Goal: Check status: Check status

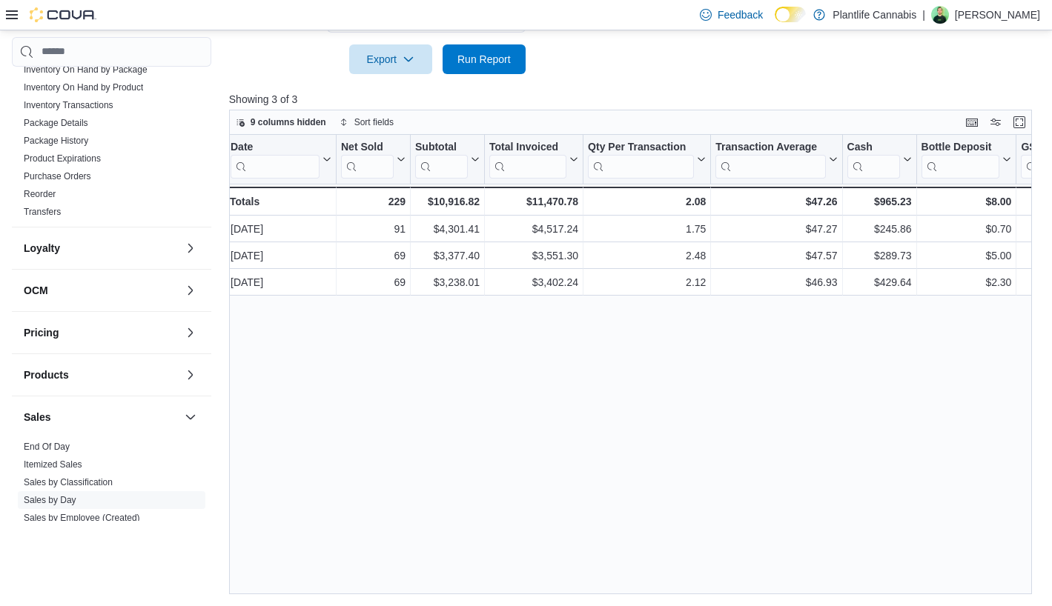
scroll to position [88, 0]
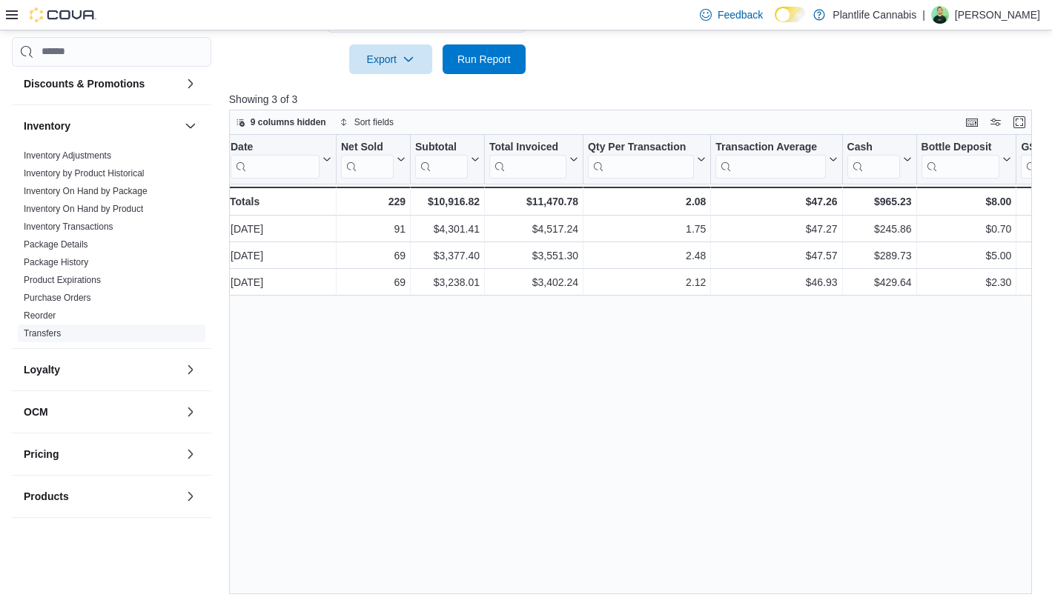
click at [50, 335] on link "Transfers" at bounding box center [42, 333] width 37 height 10
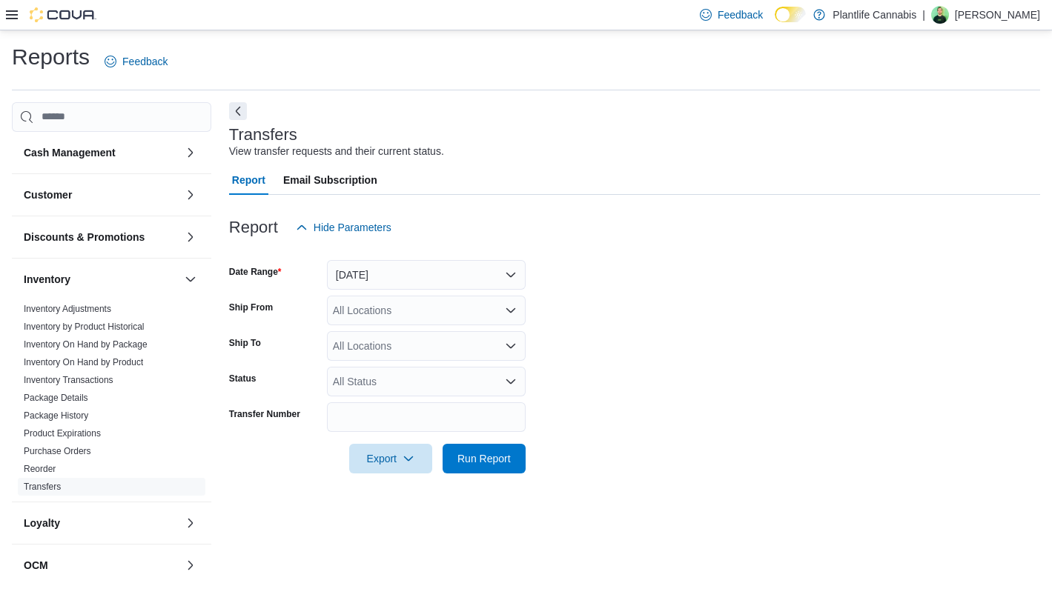
click at [13, 19] on icon at bounding box center [12, 14] width 12 height 9
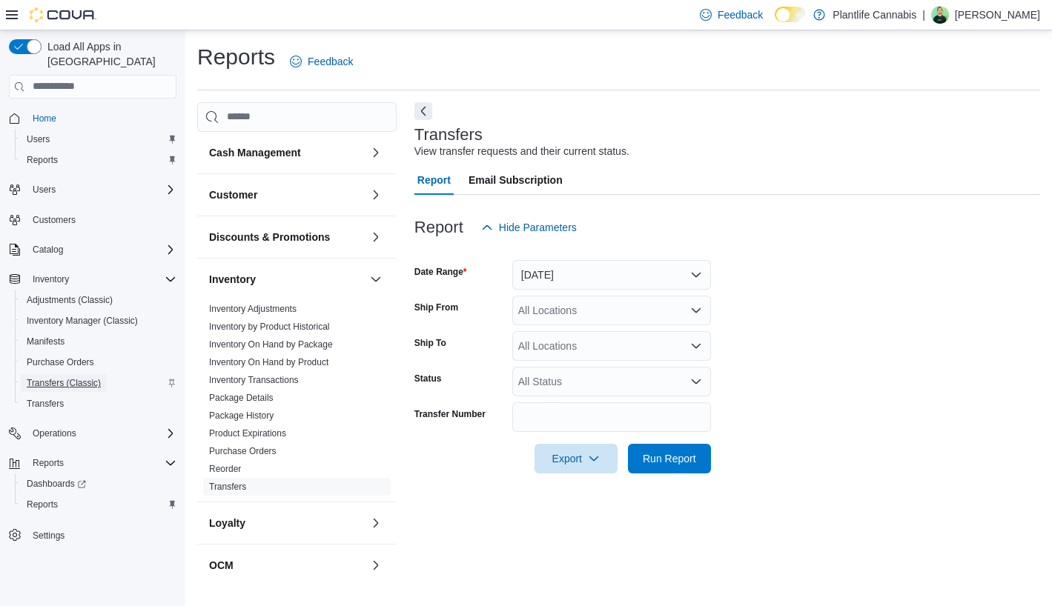
click at [50, 377] on span "Transfers (Classic)" at bounding box center [64, 383] width 74 height 12
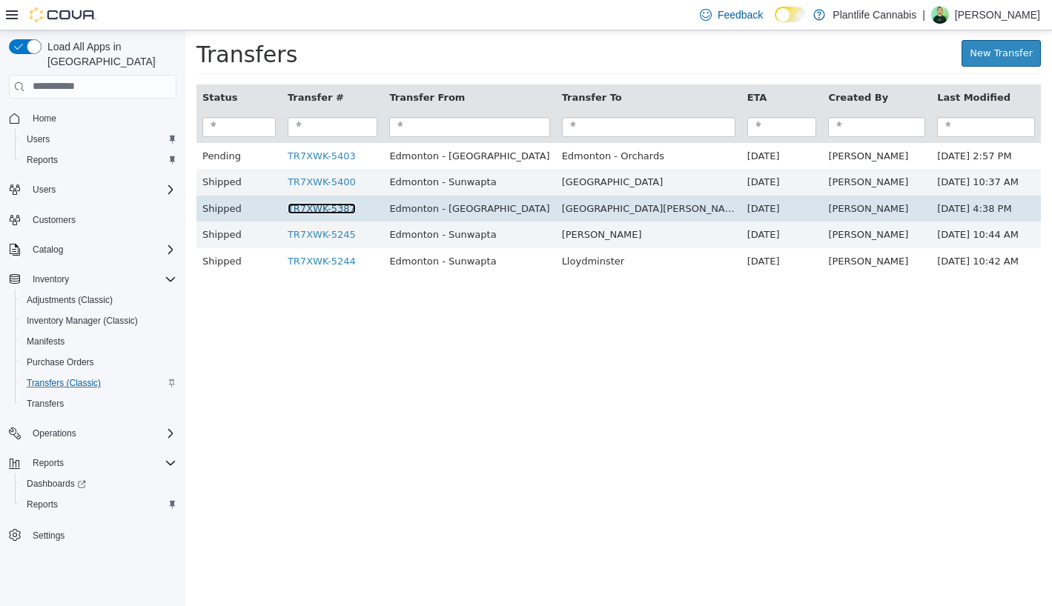
click at [336, 211] on link "TR7XWK-5387" at bounding box center [322, 207] width 68 height 11
